Goal: Task Accomplishment & Management: Complete application form

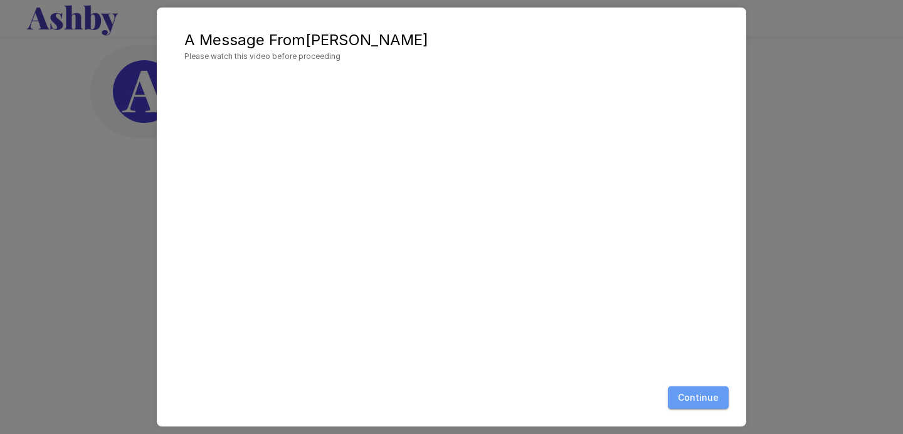
click at [709, 388] on button "Continue" at bounding box center [698, 397] width 61 height 23
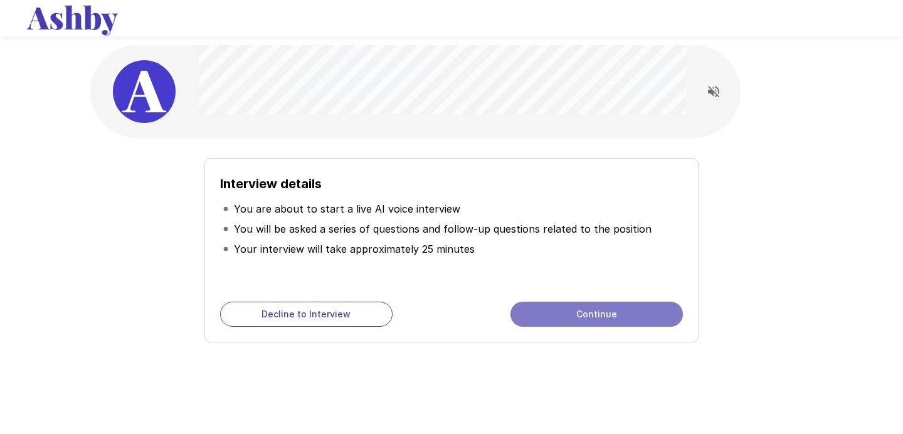
click at [588, 312] on button "Continue" at bounding box center [596, 313] width 172 height 25
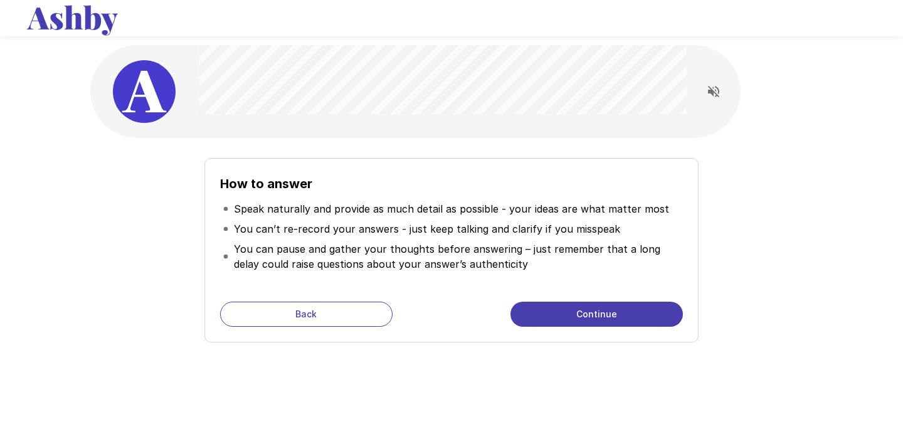
click at [588, 312] on button "Continue" at bounding box center [596, 313] width 172 height 25
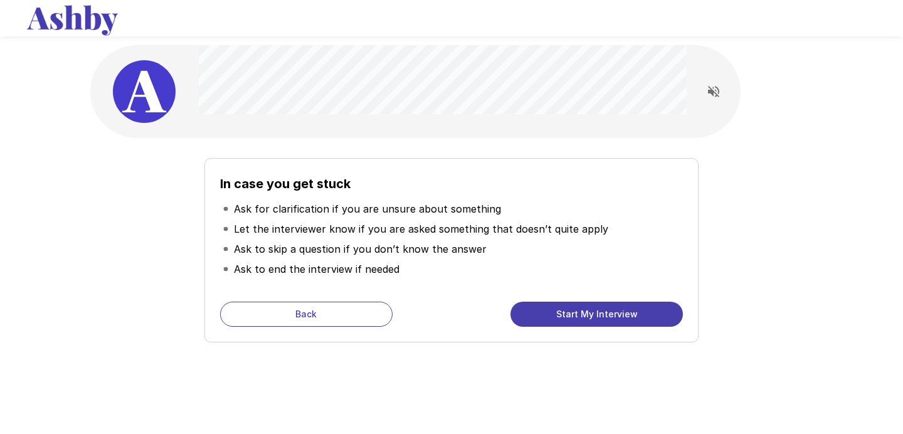
click at [586, 312] on button "Start My Interview" at bounding box center [596, 313] width 172 height 25
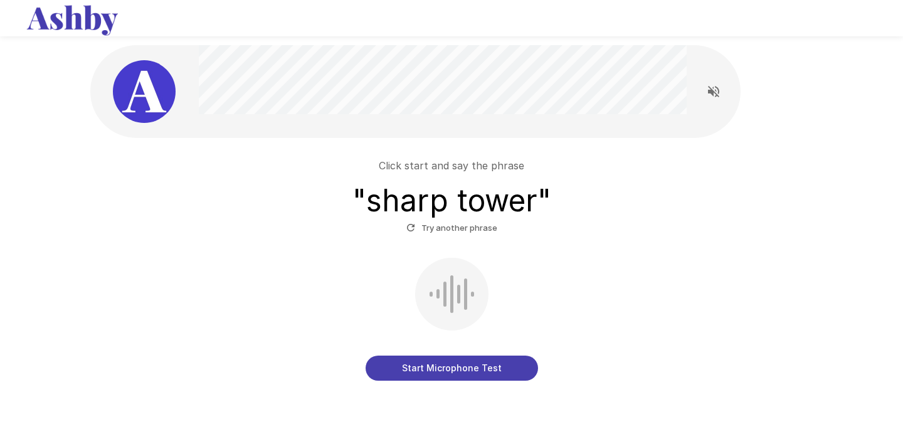
click at [444, 364] on button "Start Microphone Test" at bounding box center [451, 367] width 172 height 25
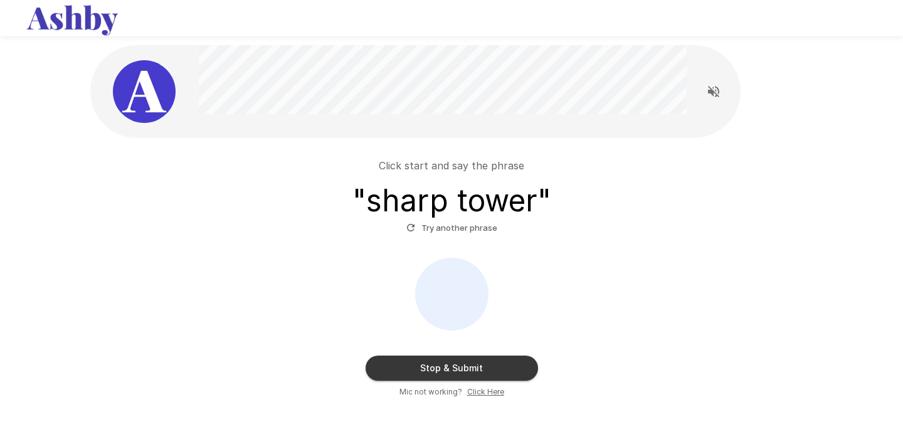
click at [476, 366] on button "Stop & Submit" at bounding box center [451, 367] width 172 height 25
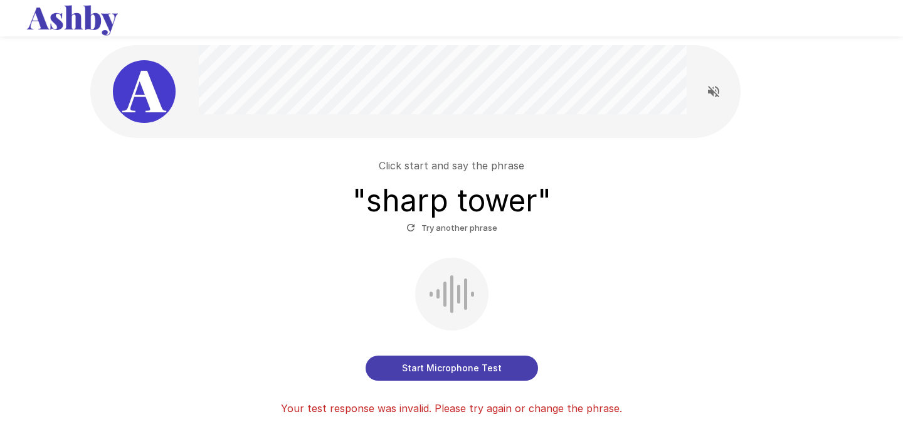
click at [476, 366] on button "Start Microphone Test" at bounding box center [451, 367] width 172 height 25
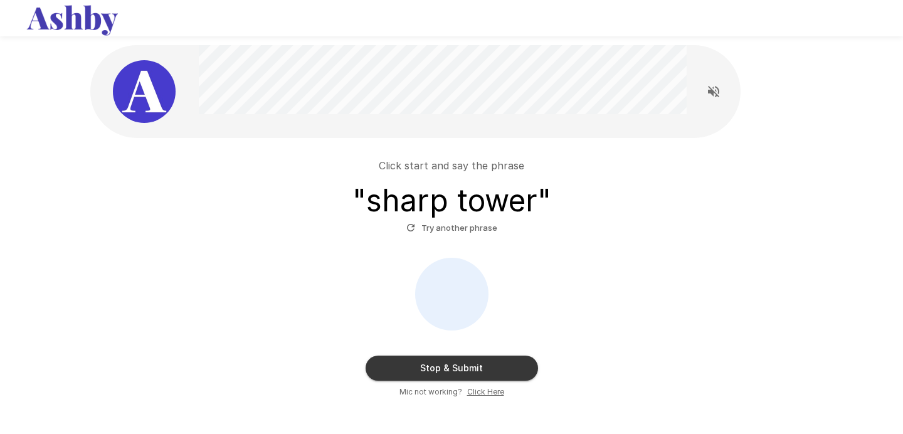
click at [445, 371] on button "Stop & Submit" at bounding box center [451, 367] width 172 height 25
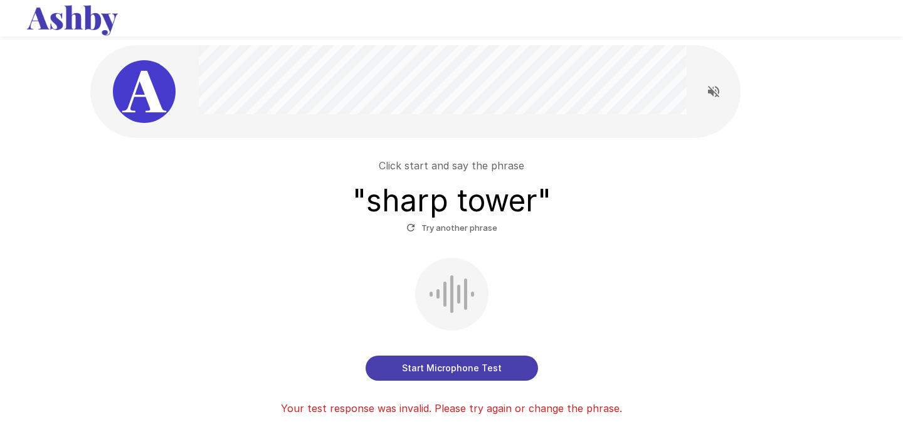
click at [466, 370] on button "Start Microphone Test" at bounding box center [451, 367] width 172 height 25
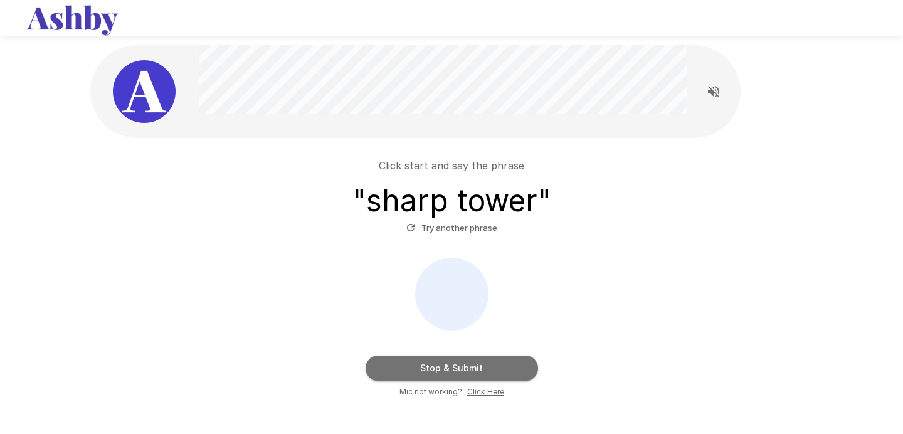
click at [476, 365] on button "Stop & Submit" at bounding box center [451, 367] width 172 height 25
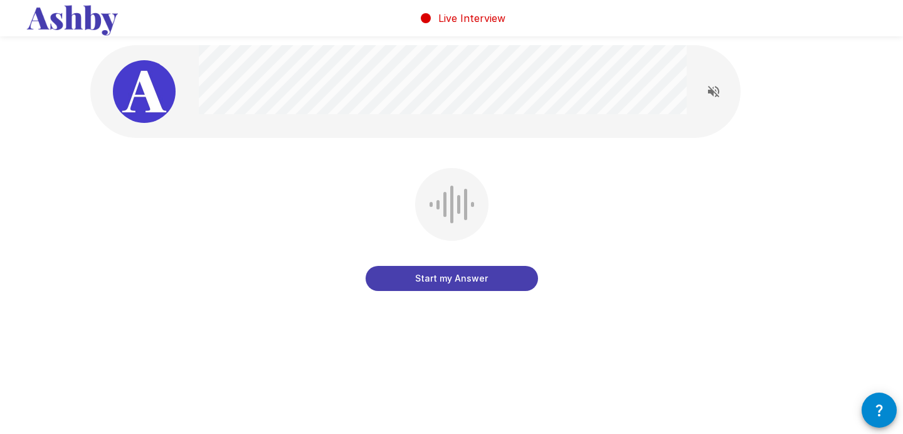
click at [453, 281] on button "Start my Answer" at bounding box center [451, 278] width 172 height 25
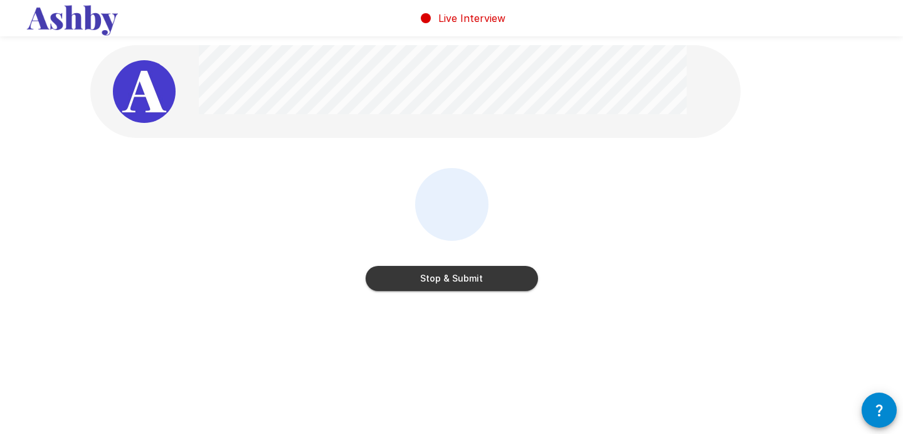
click at [453, 281] on button "Stop & Submit" at bounding box center [451, 278] width 172 height 25
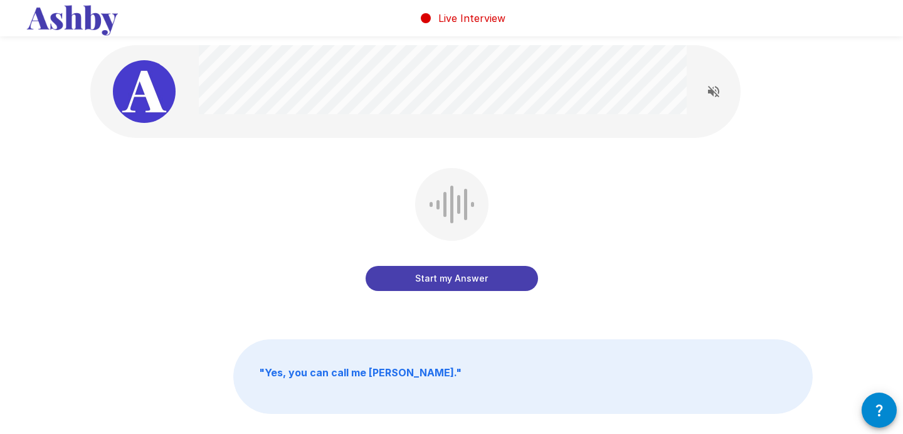
click at [453, 281] on button "Start my Answer" at bounding box center [451, 278] width 172 height 25
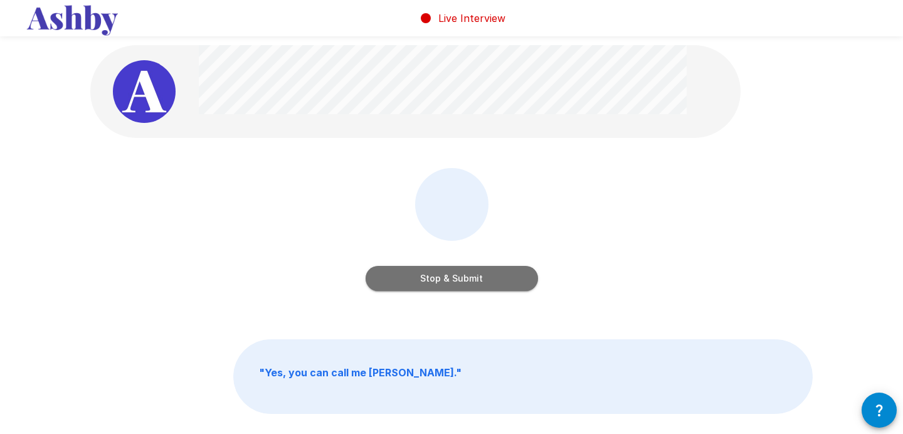
click at [466, 280] on button "Stop & Submit" at bounding box center [451, 278] width 172 height 25
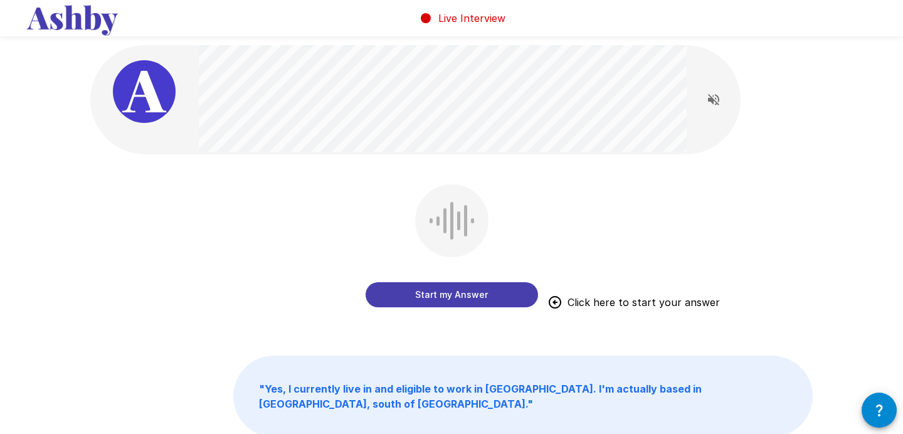
click at [467, 293] on button "Start my Answer" at bounding box center [451, 294] width 172 height 25
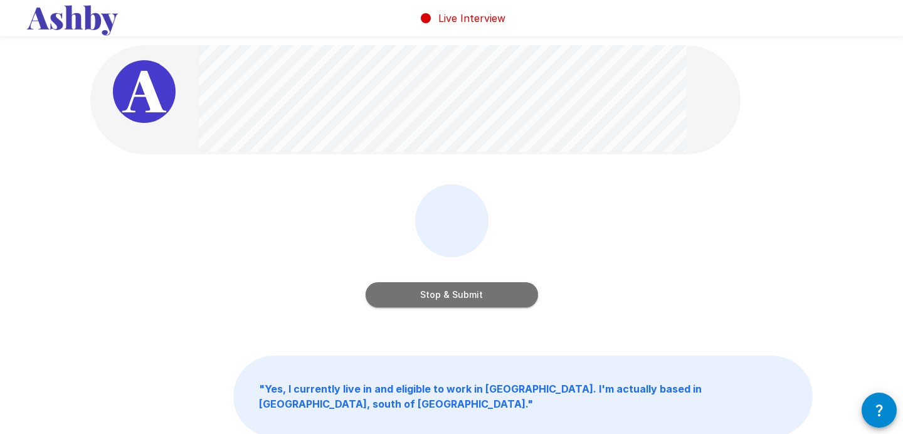
click at [483, 296] on button "Stop & Submit" at bounding box center [451, 294] width 172 height 25
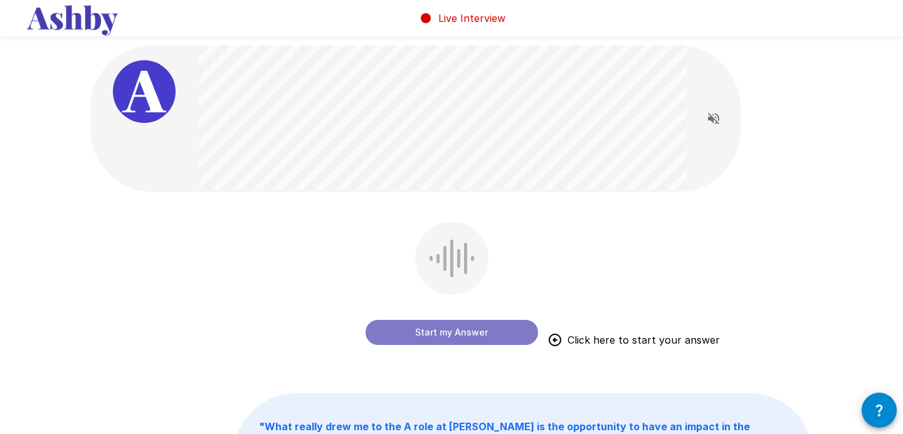
click at [456, 330] on button "Start my Answer" at bounding box center [451, 332] width 172 height 25
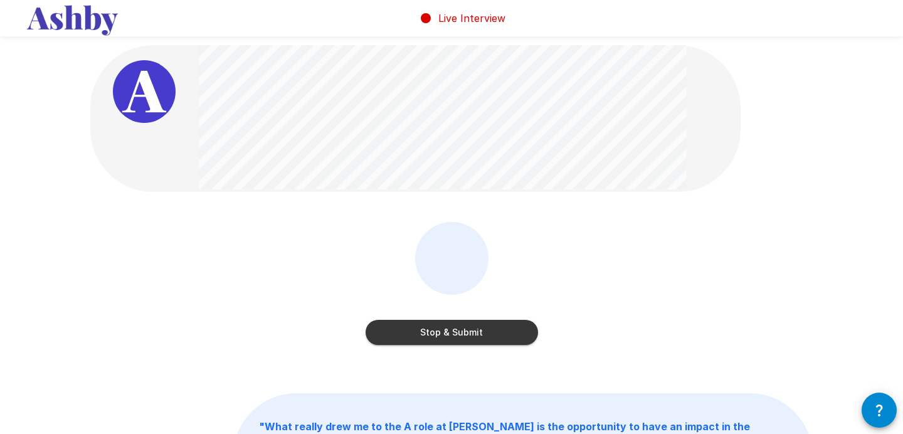
click at [445, 335] on button "Stop & Submit" at bounding box center [451, 332] width 172 height 25
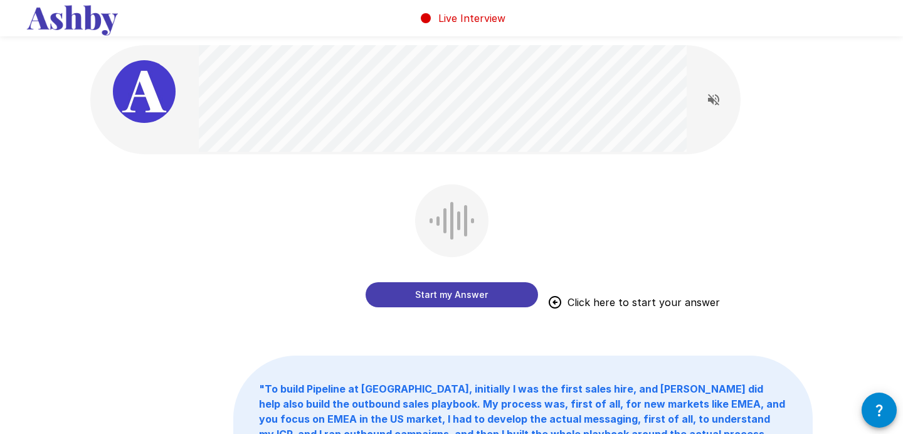
click at [442, 293] on button "Start my Answer" at bounding box center [451, 294] width 172 height 25
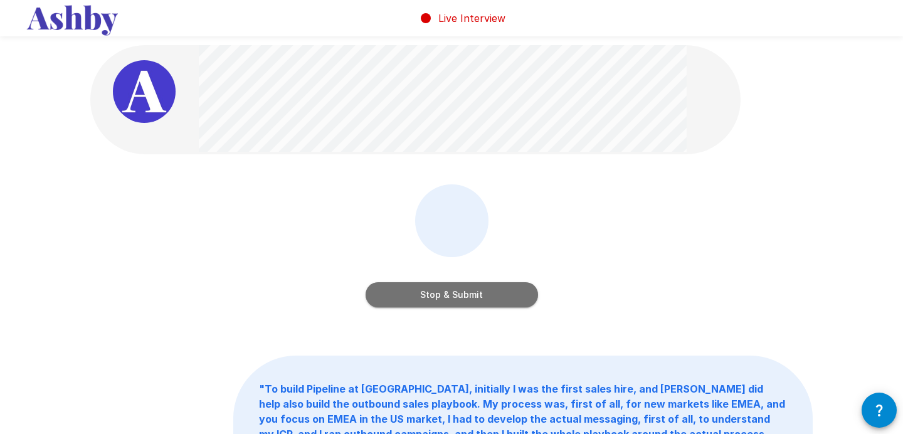
click at [457, 291] on button "Stop & Submit" at bounding box center [451, 294] width 172 height 25
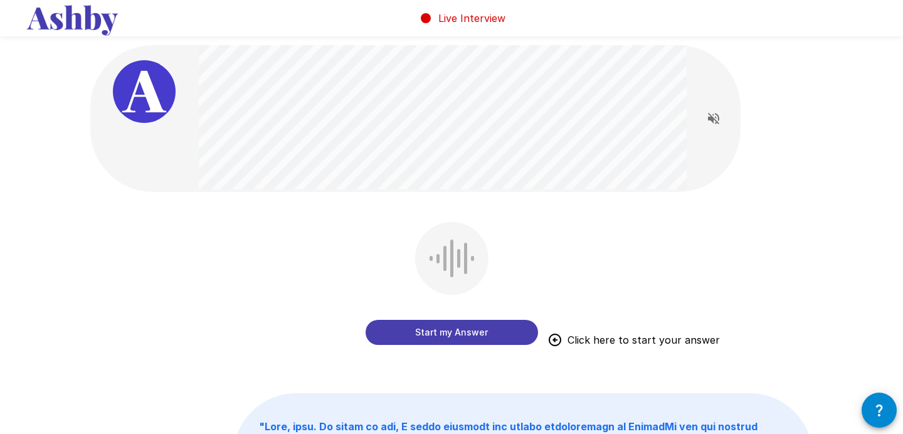
click at [442, 330] on button "Start my Answer" at bounding box center [451, 332] width 172 height 25
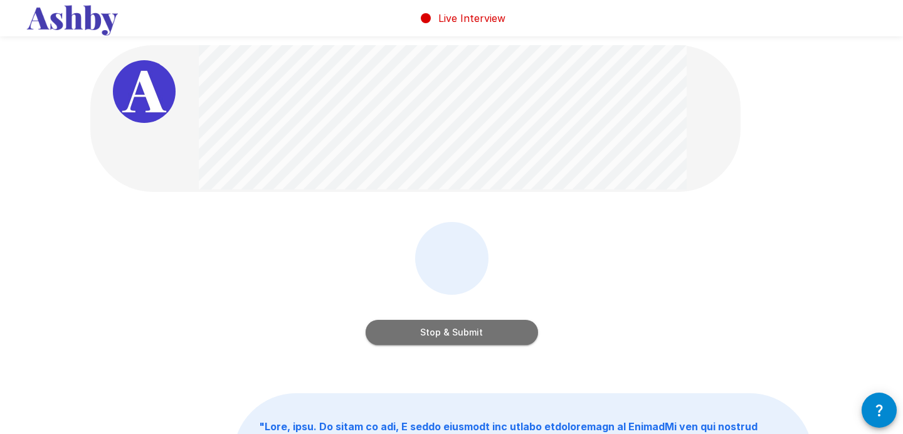
click at [457, 330] on button "Stop & Submit" at bounding box center [451, 332] width 172 height 25
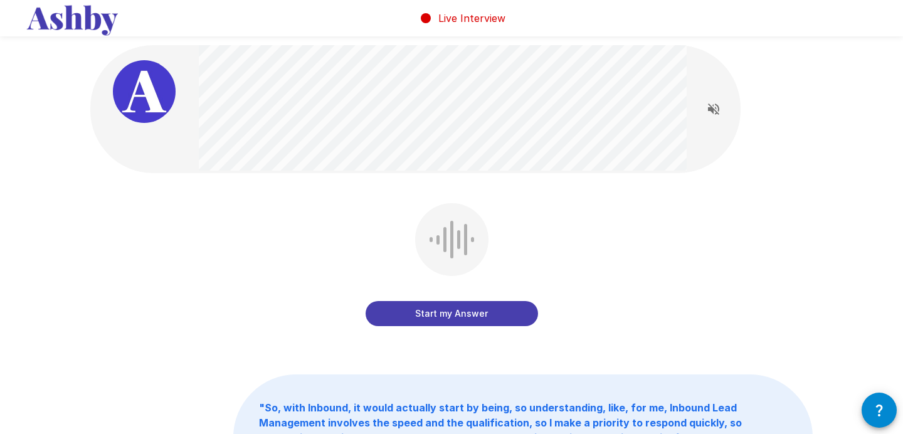
click at [452, 311] on button "Start my Answer" at bounding box center [451, 313] width 172 height 25
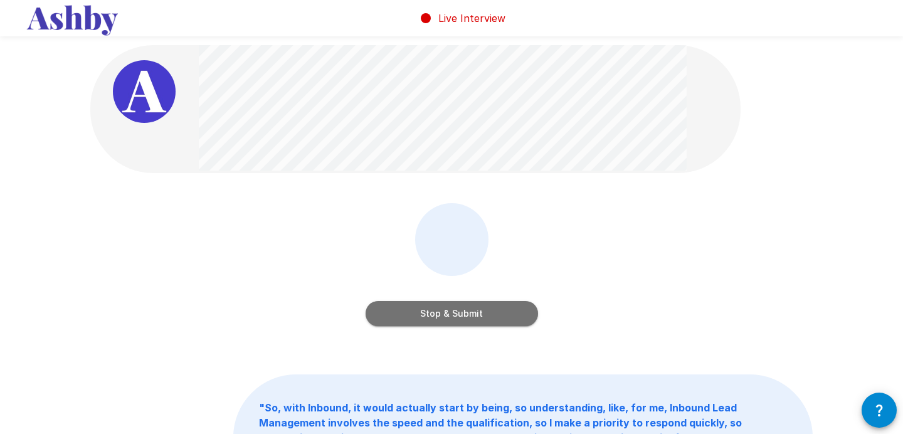
click at [467, 315] on button "Stop & Submit" at bounding box center [451, 313] width 172 height 25
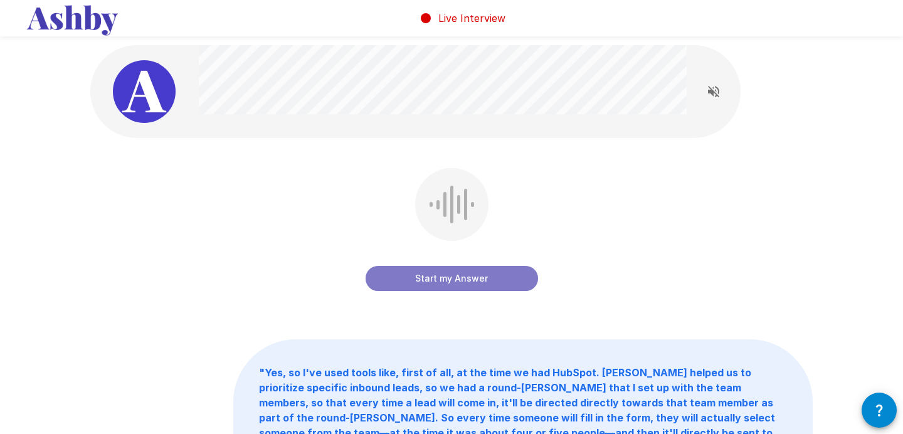
click at [448, 280] on button "Start my Answer" at bounding box center [451, 278] width 172 height 25
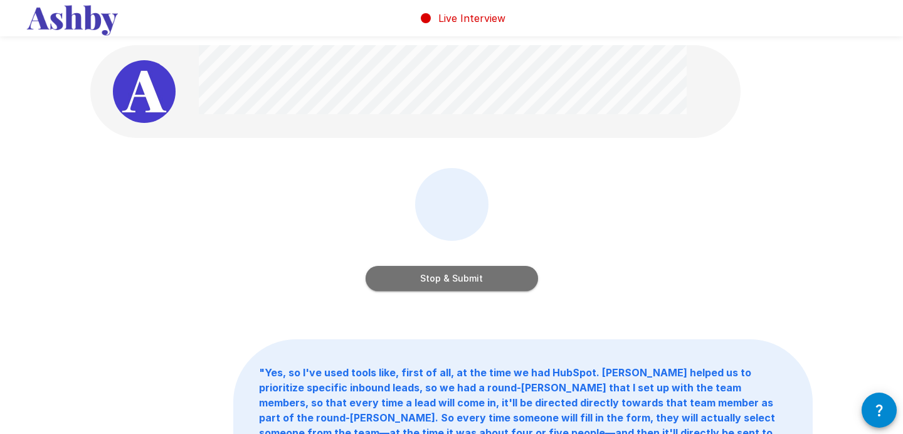
click at [456, 278] on button "Stop & Submit" at bounding box center [451, 278] width 172 height 25
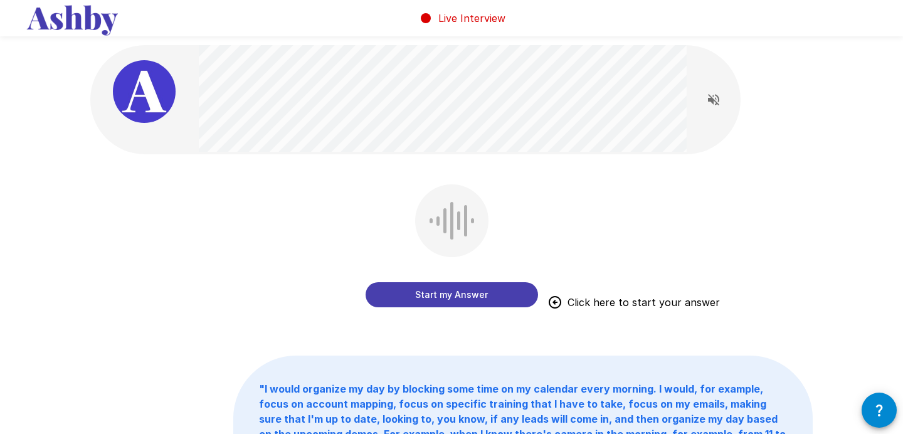
click at [440, 298] on button "Start my Answer" at bounding box center [451, 294] width 172 height 25
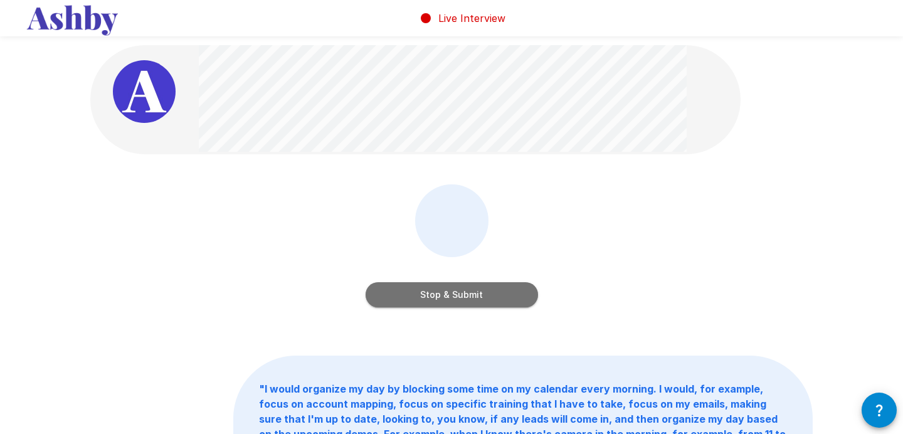
click at [463, 294] on button "Stop & Submit" at bounding box center [451, 294] width 172 height 25
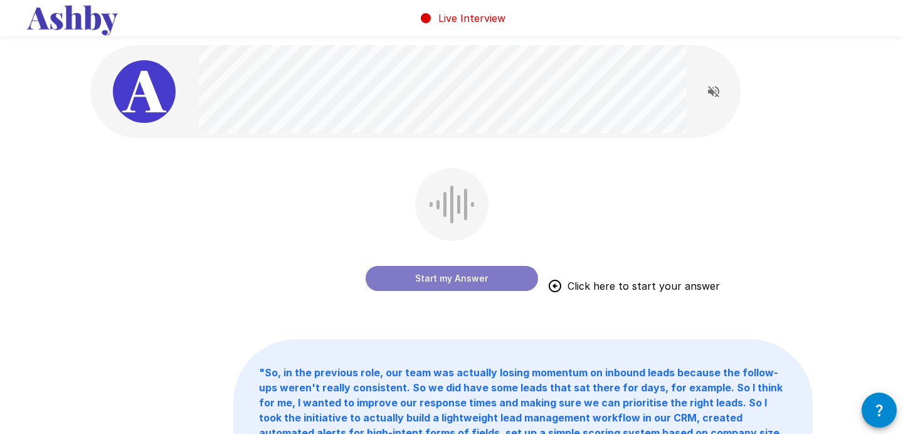
click at [455, 281] on button "Start my Answer" at bounding box center [451, 278] width 172 height 25
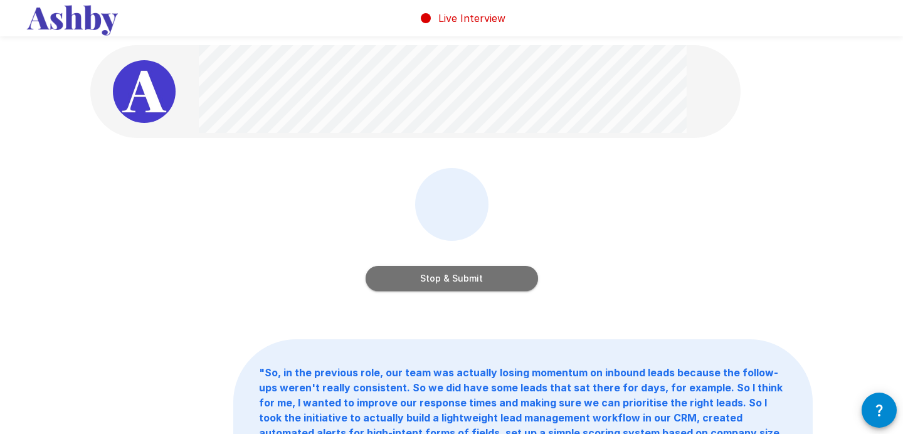
click at [469, 278] on button "Stop & Submit" at bounding box center [451, 278] width 172 height 25
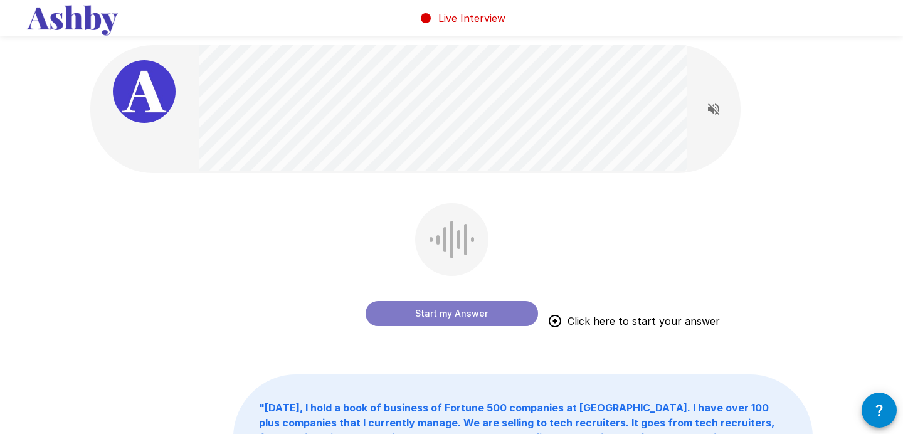
click at [451, 301] on button "Start my Answer" at bounding box center [451, 313] width 172 height 25
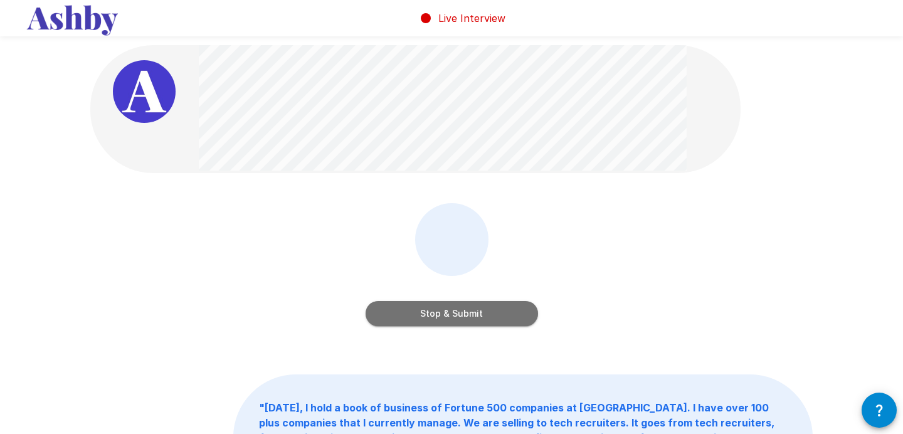
click at [471, 312] on button "Stop & Submit" at bounding box center [451, 313] width 172 height 25
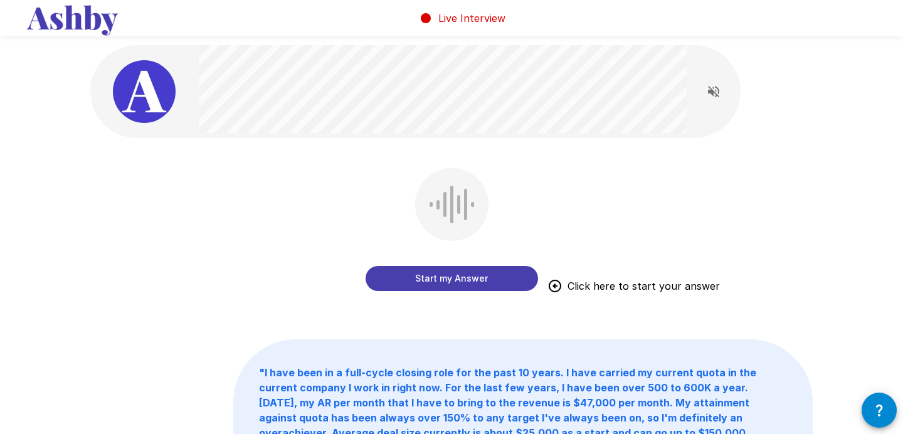
click at [463, 275] on button "Start my Answer" at bounding box center [451, 278] width 172 height 25
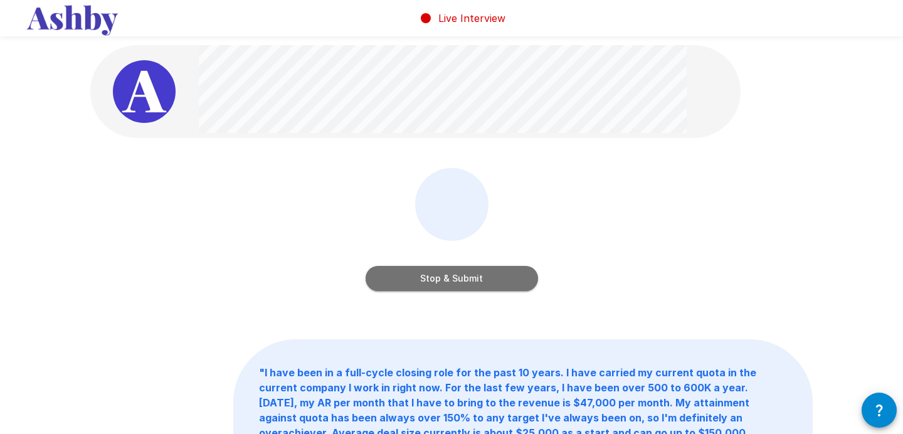
click at [456, 280] on button "Stop & Submit" at bounding box center [451, 278] width 172 height 25
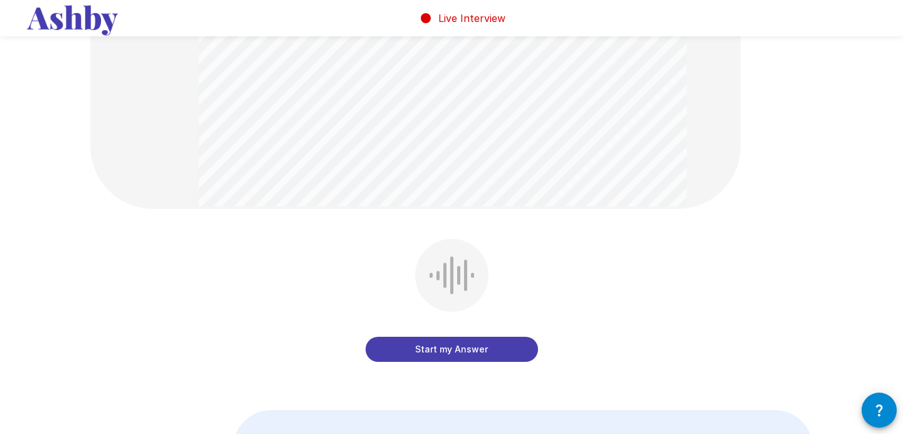
scroll to position [415, 0]
click at [462, 350] on button "Start my Answer" at bounding box center [451, 349] width 172 height 25
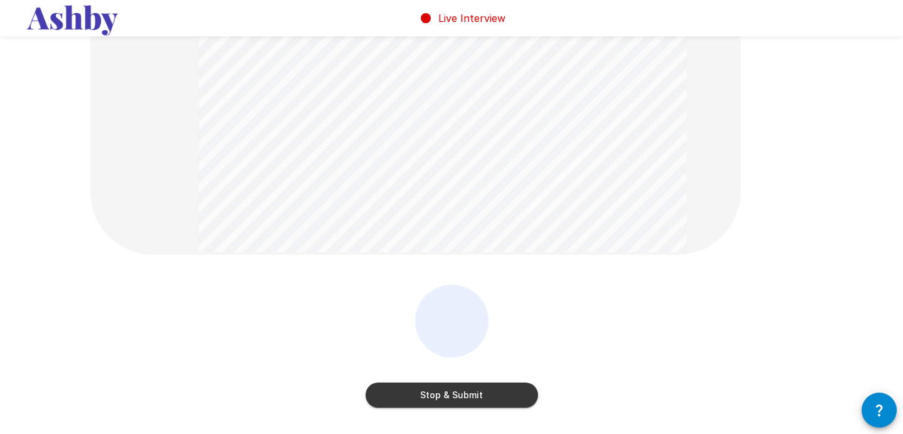
scroll to position [372, 0]
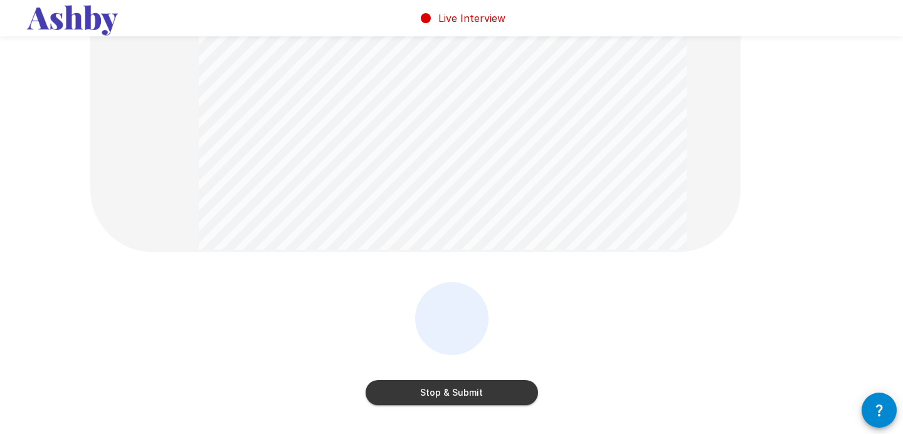
click at [454, 390] on button "Stop & Submit" at bounding box center [451, 392] width 172 height 25
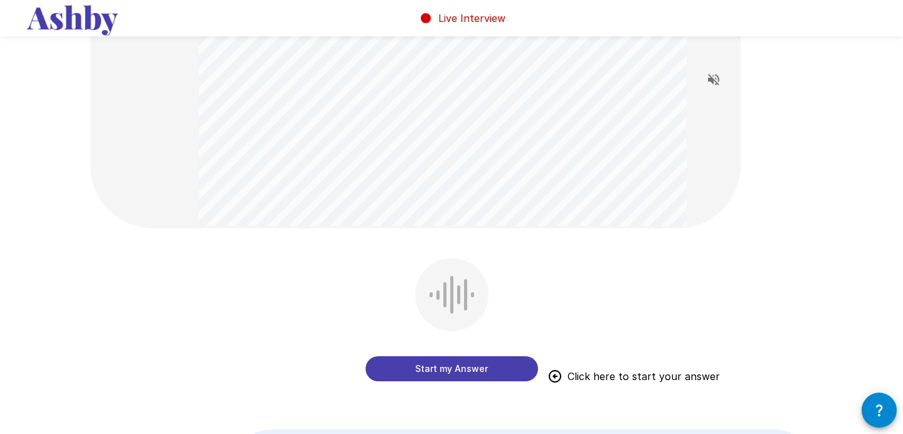
scroll to position [116, 0]
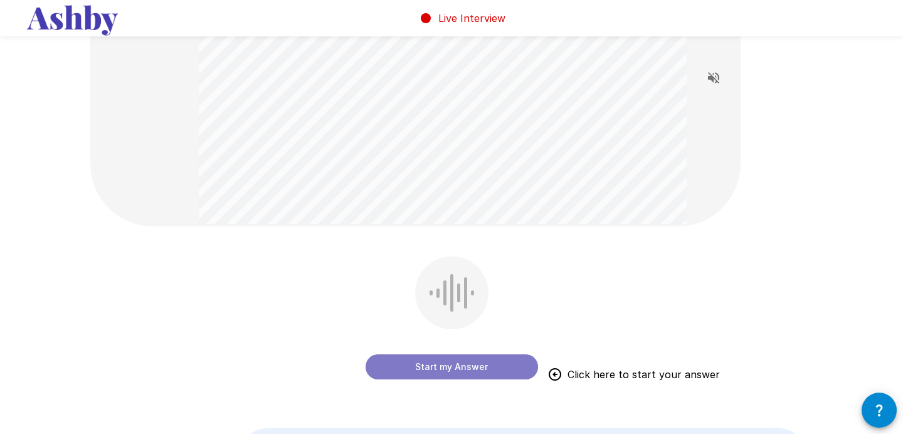
click at [458, 372] on button "Start my Answer" at bounding box center [451, 366] width 172 height 25
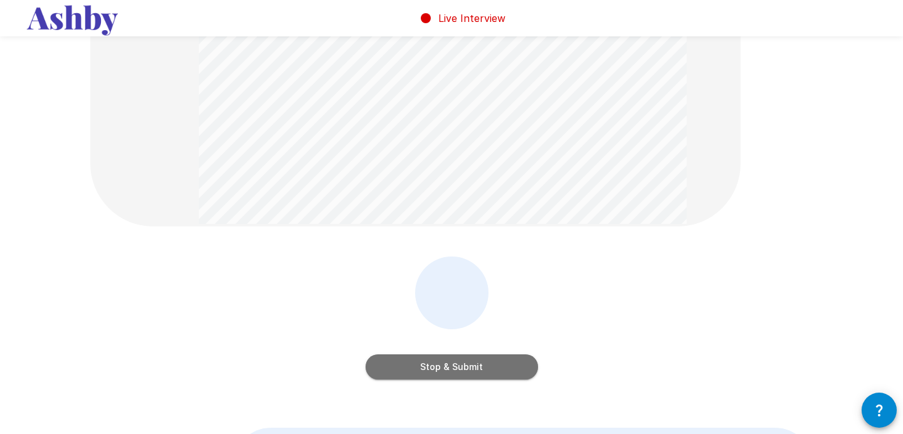
click at [466, 359] on button "Stop & Submit" at bounding box center [451, 366] width 172 height 25
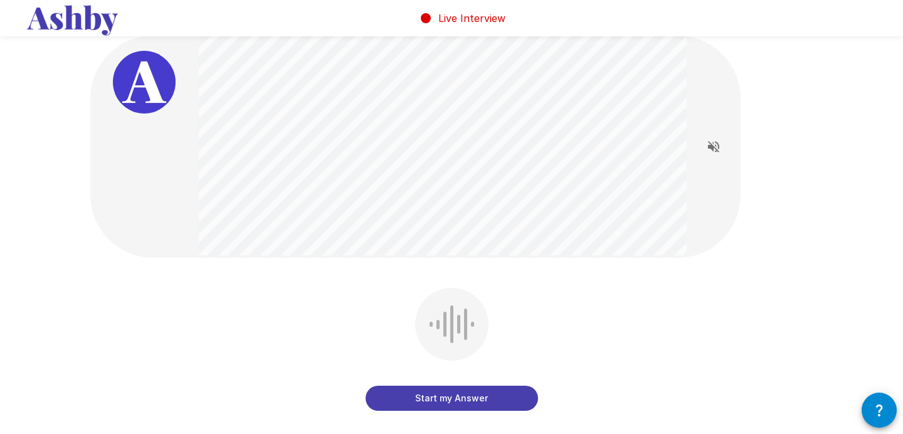
scroll to position [0, 0]
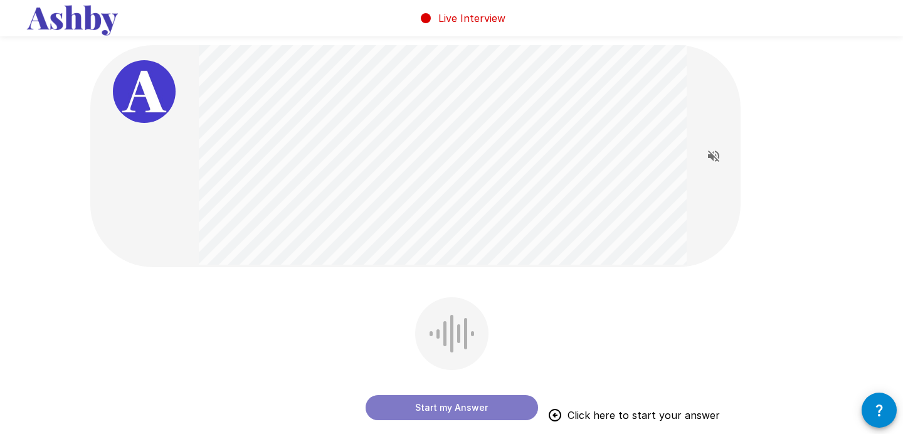
click at [448, 401] on button "Start my Answer" at bounding box center [451, 407] width 172 height 25
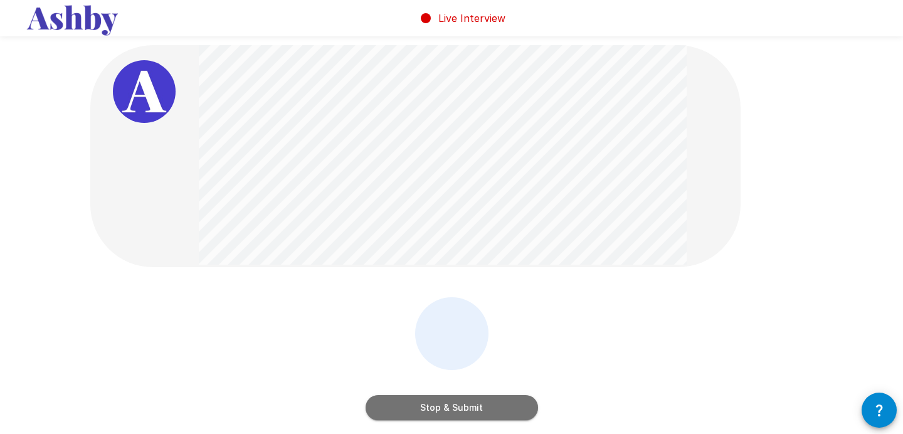
click at [490, 408] on button "Stop & Submit" at bounding box center [451, 407] width 172 height 25
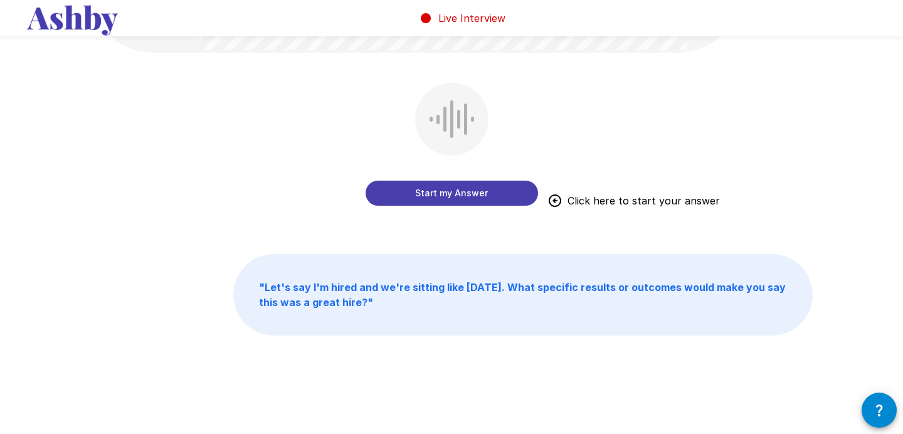
scroll to position [460, 0]
click at [449, 196] on button "Start my Answer" at bounding box center [451, 191] width 172 height 25
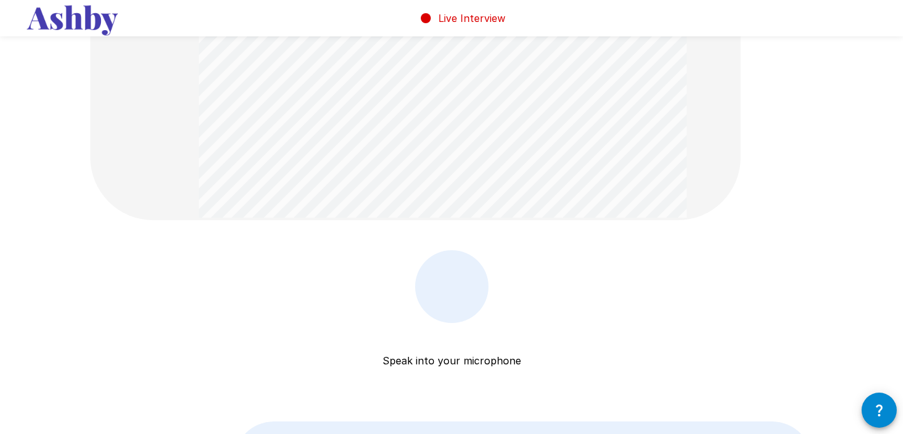
scroll to position [293, 0]
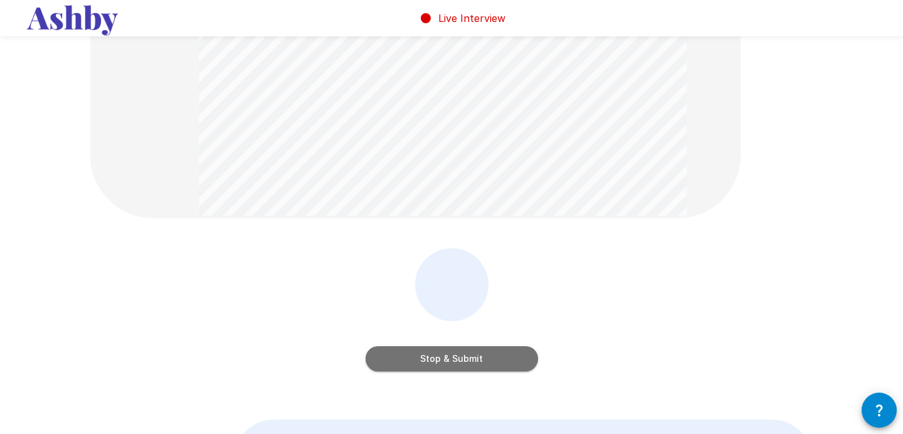
click at [442, 365] on button "Stop & Submit" at bounding box center [451, 358] width 172 height 25
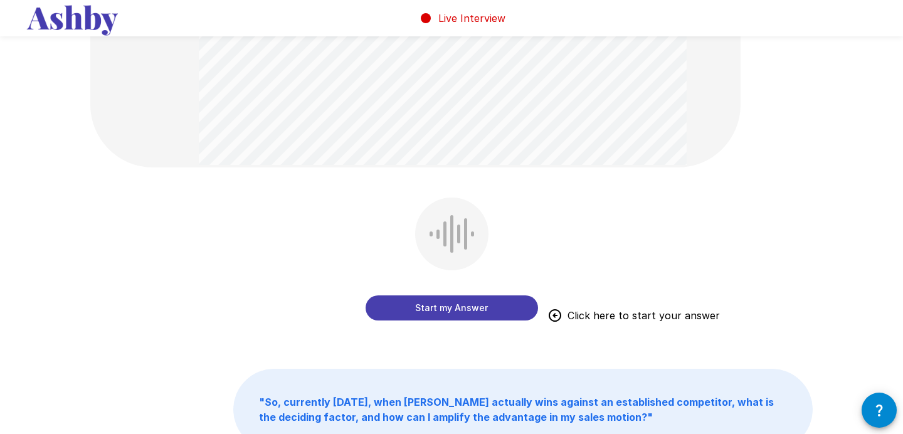
scroll to position [421, 0]
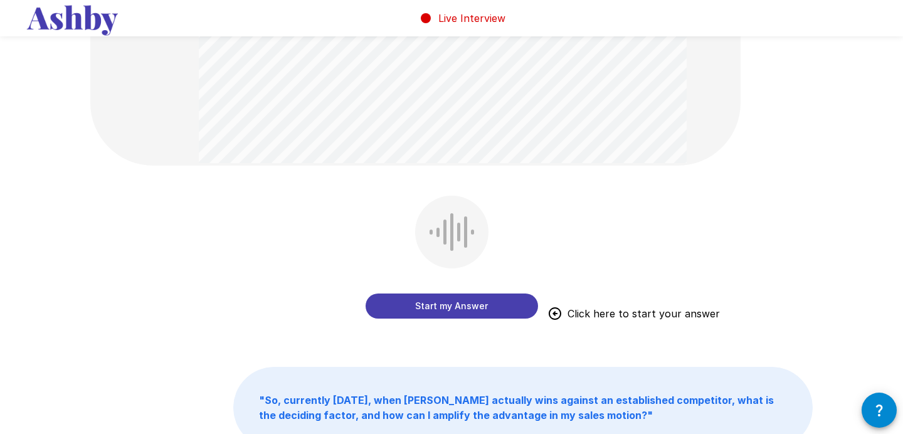
click at [441, 305] on button "Start my Answer" at bounding box center [451, 305] width 172 height 25
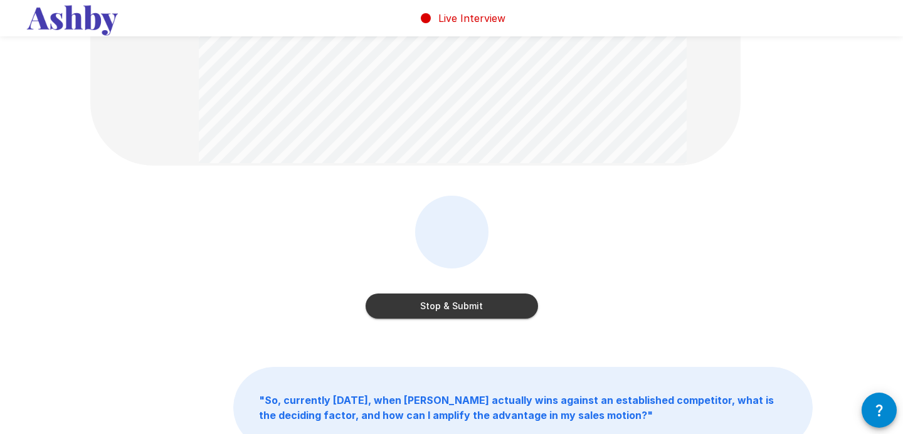
click at [465, 300] on button "Stop & Submit" at bounding box center [451, 305] width 172 height 25
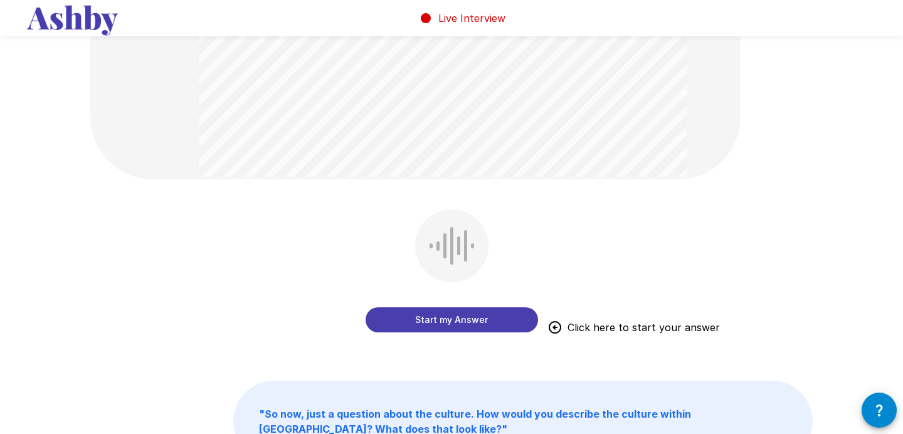
scroll to position [335, 0]
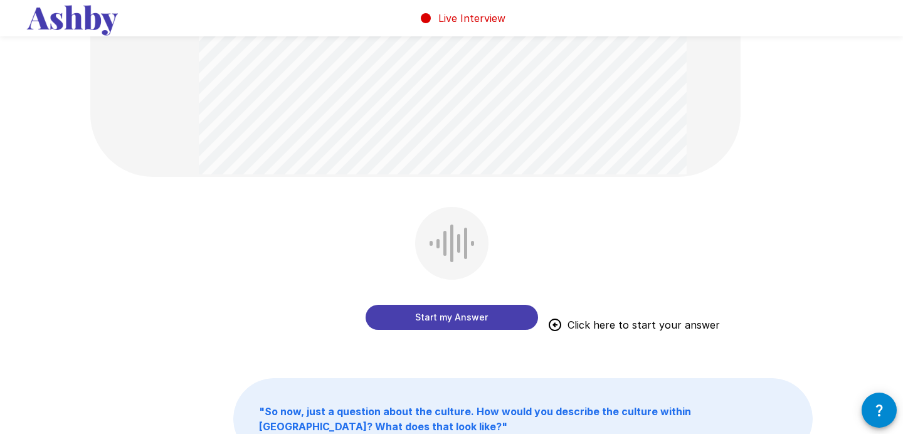
click at [456, 321] on button "Start my Answer" at bounding box center [451, 317] width 172 height 25
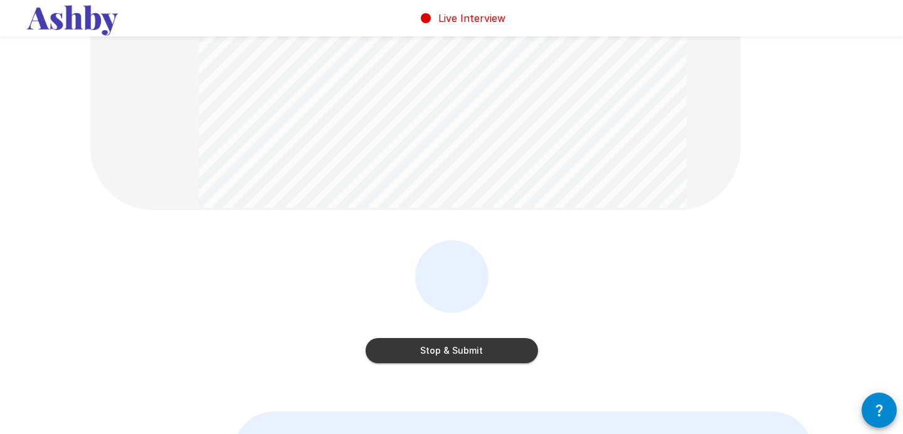
scroll to position [302, 0]
click at [438, 350] on button "Stop & Submit" at bounding box center [451, 349] width 172 height 25
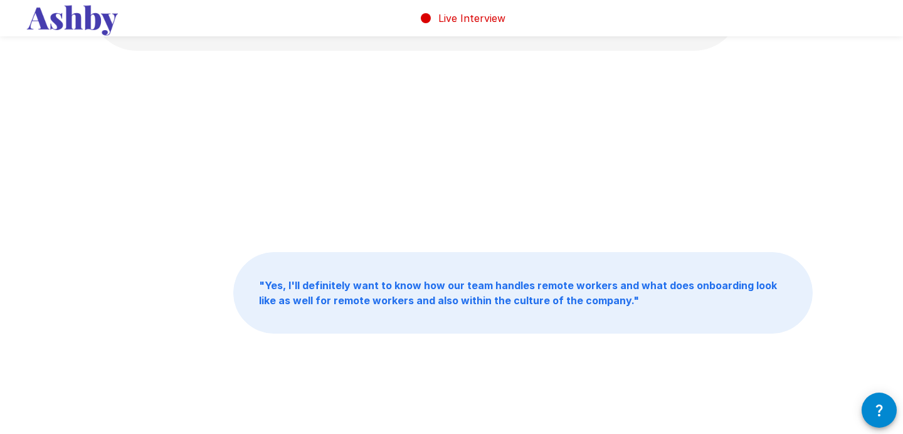
scroll to position [0, 0]
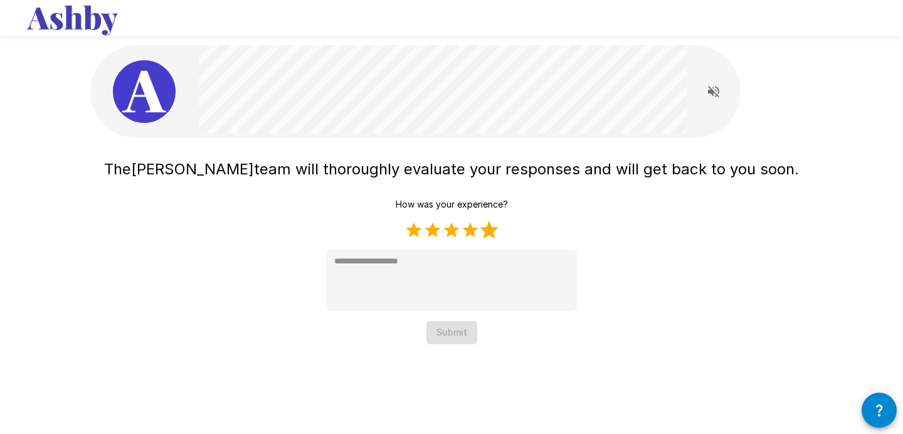
click at [490, 234] on label "5 Stars" at bounding box center [489, 230] width 19 height 19
type textarea "*"
click at [454, 333] on button "Submit" at bounding box center [451, 332] width 51 height 23
